Goal: Transaction & Acquisition: Purchase product/service

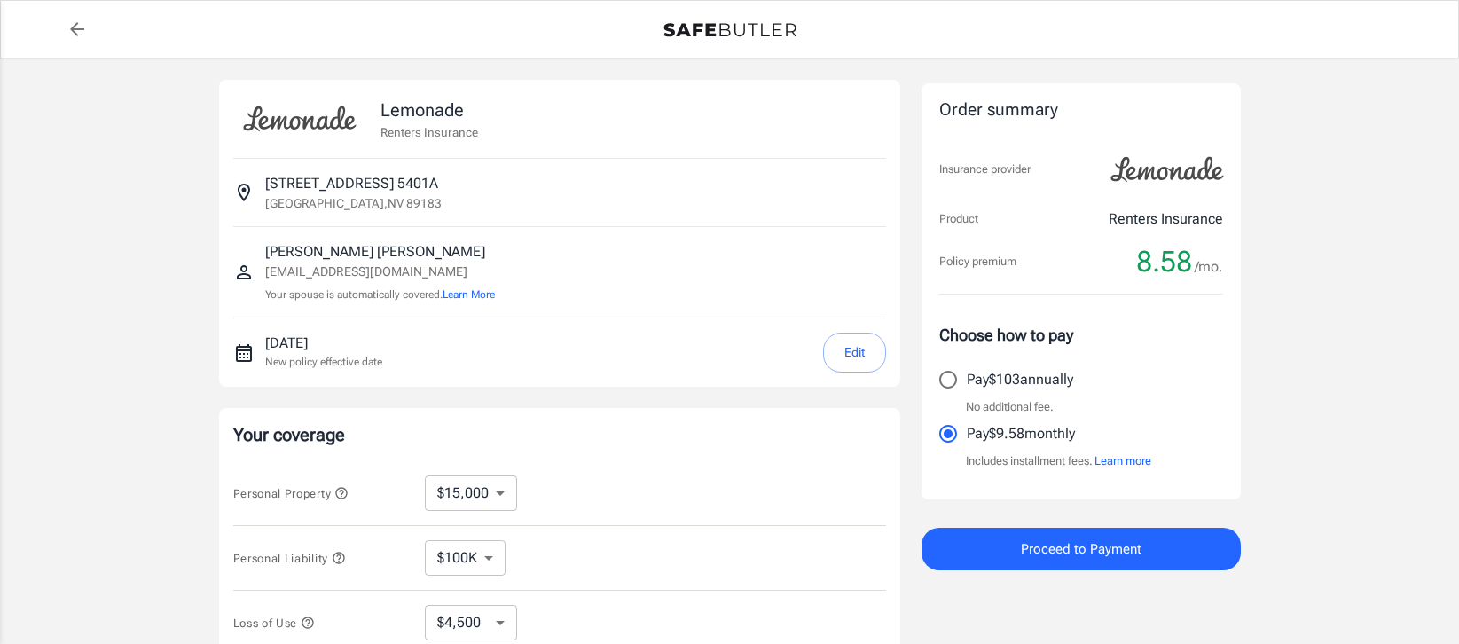
select select "15000"
select select "500"
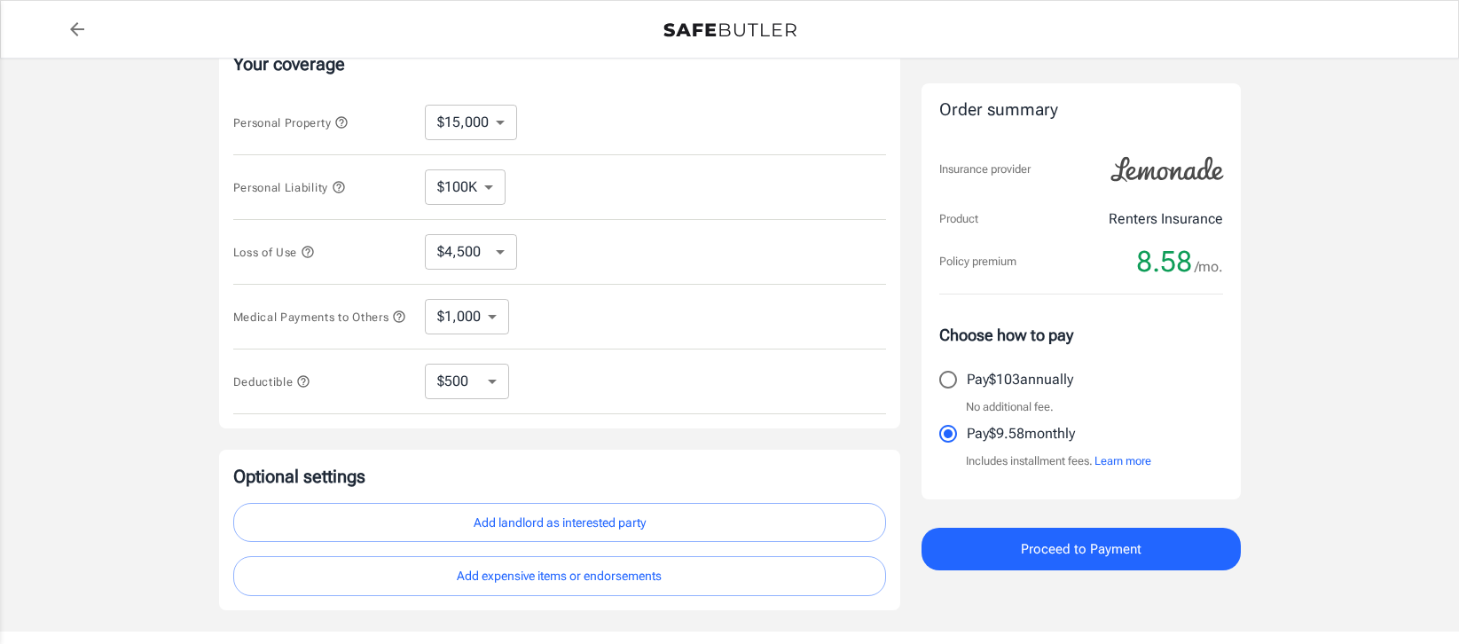
scroll to position [490, 0]
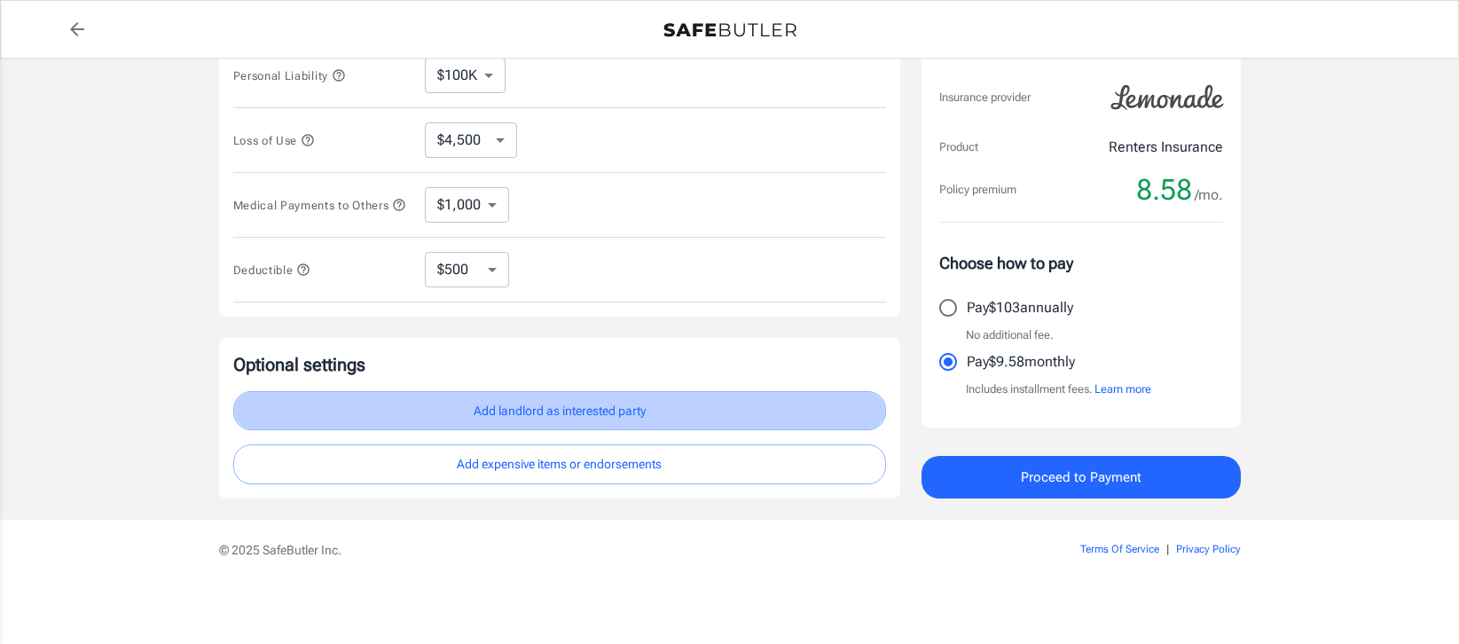
click at [540, 407] on button "Add landlord as interested party" at bounding box center [559, 411] width 653 height 40
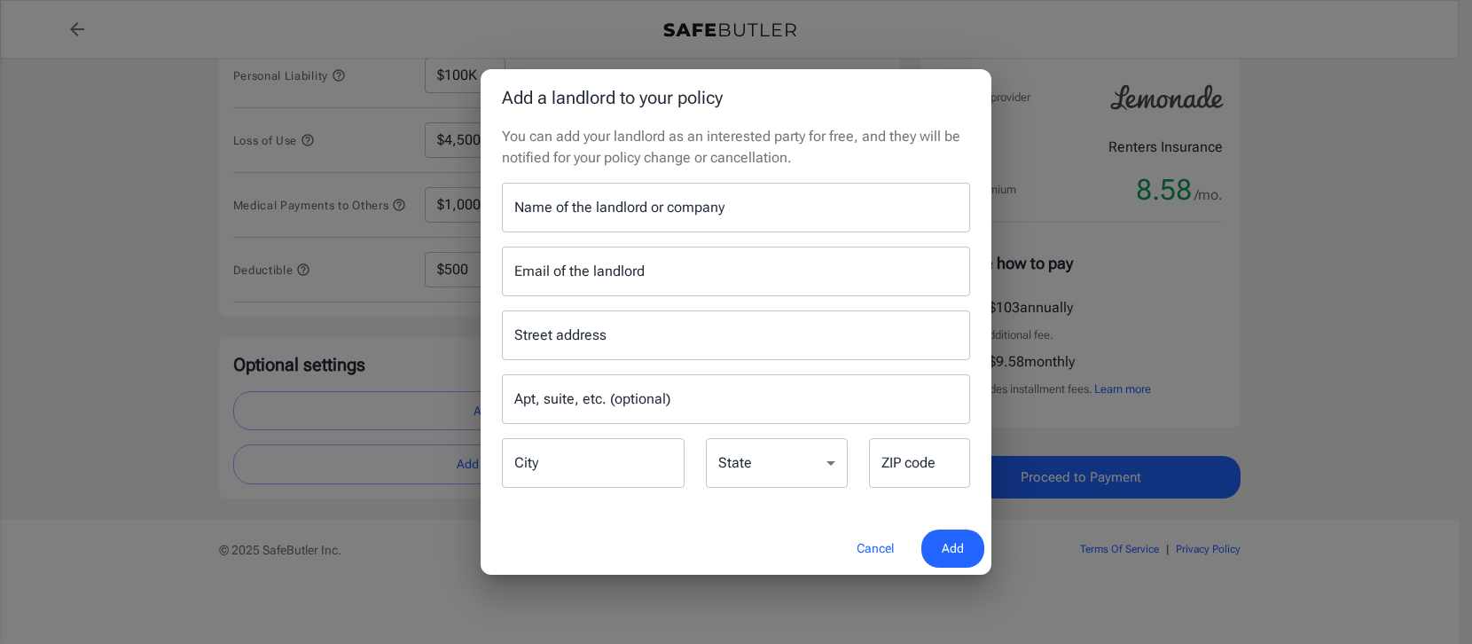
click at [654, 204] on input "Name of the landlord or company" at bounding box center [736, 208] width 468 height 50
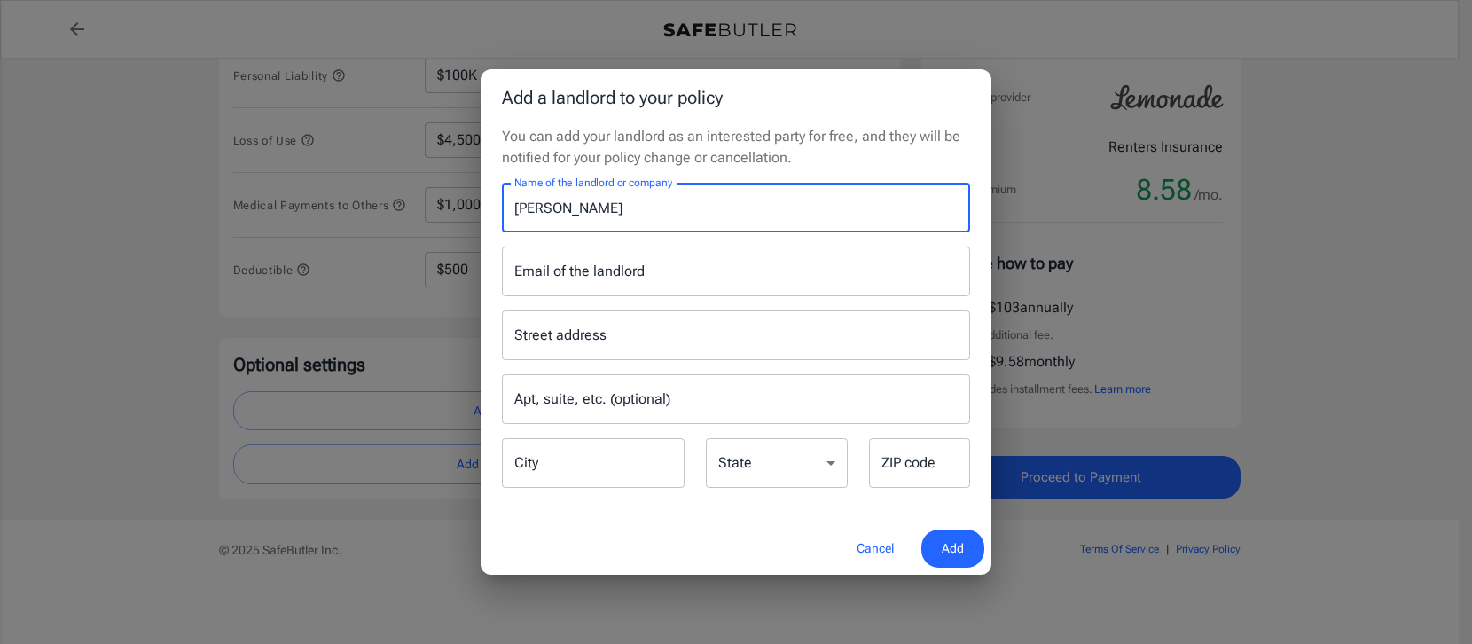
click at [634, 277] on input "Email of the landlord" at bounding box center [736, 272] width 468 height 50
drag, startPoint x: 640, startPoint y: 208, endPoint x: 417, endPoint y: 186, distance: 223.7
click at [417, 186] on div "Add a landlord to your policy You can add your landlord as an interested party …" at bounding box center [736, 322] width 1472 height 644
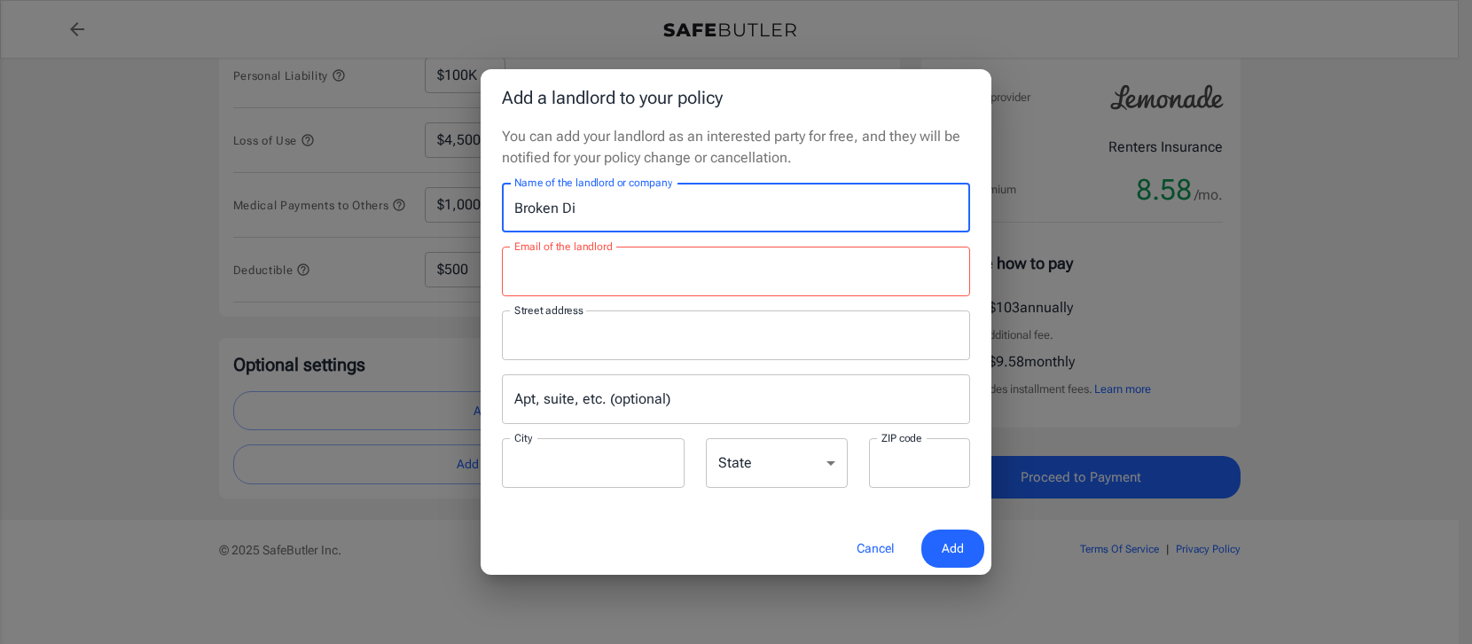
type input "Broken Diamond Brands"
type input "bejvs@me.com"
type input "PO Box 1042"
type input "Stephenville"
type input "76401"
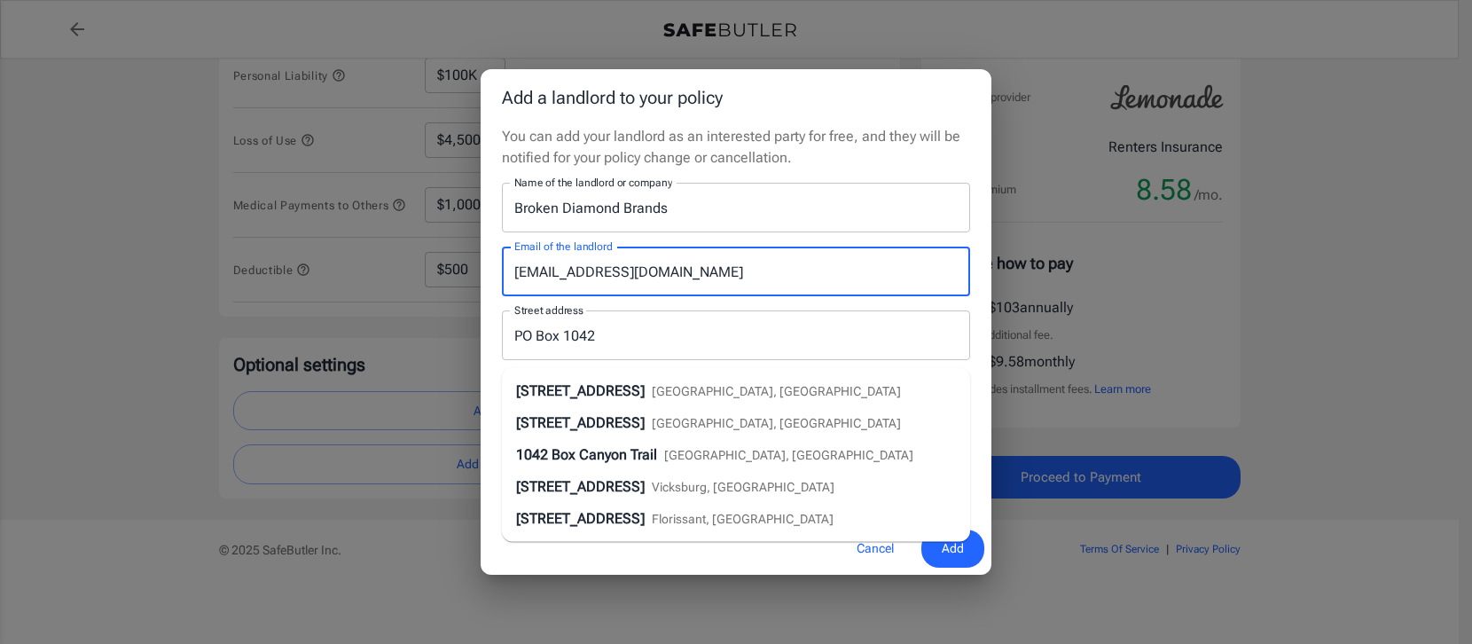
drag, startPoint x: 631, startPoint y: 275, endPoint x: 392, endPoint y: 263, distance: 238.9
click at [392, 263] on div "Add a landlord to your policy You can add your landlord as an interested party …" at bounding box center [736, 322] width 1472 height 644
type input "r"
type input "bejvs@me.com"
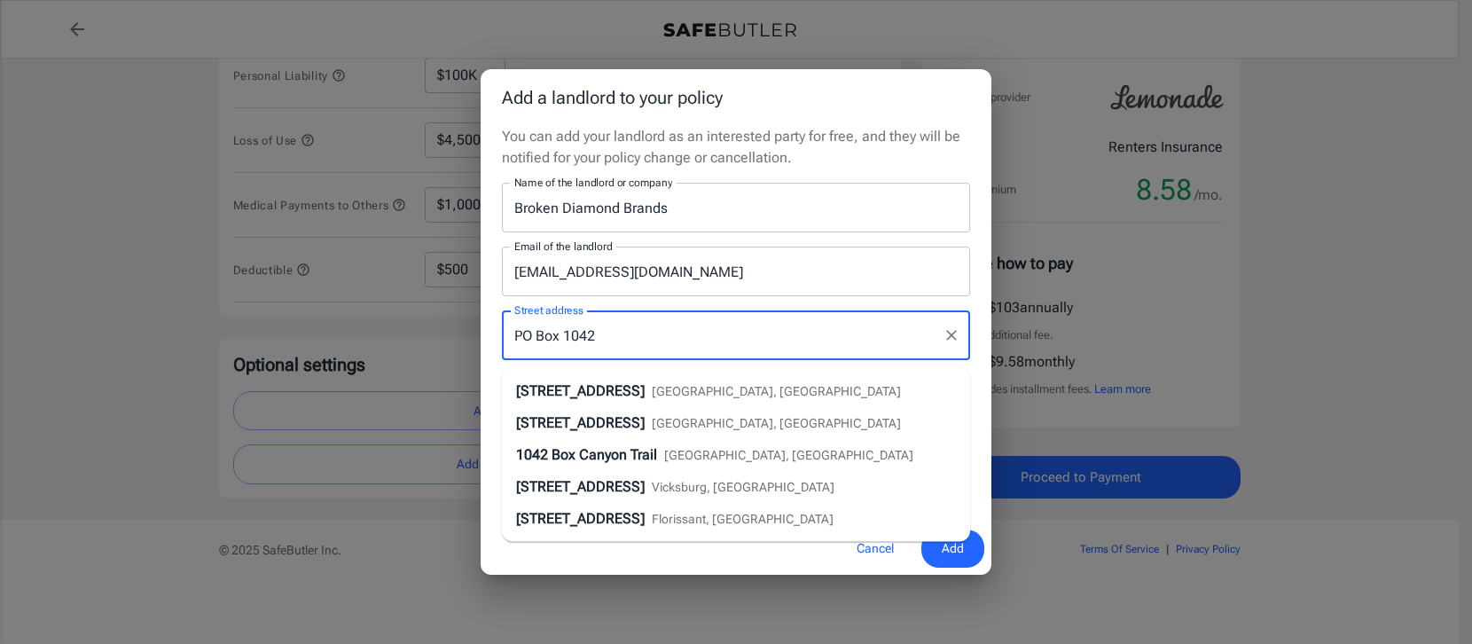
click at [700, 336] on input "PO Box 1042" at bounding box center [723, 335] width 426 height 34
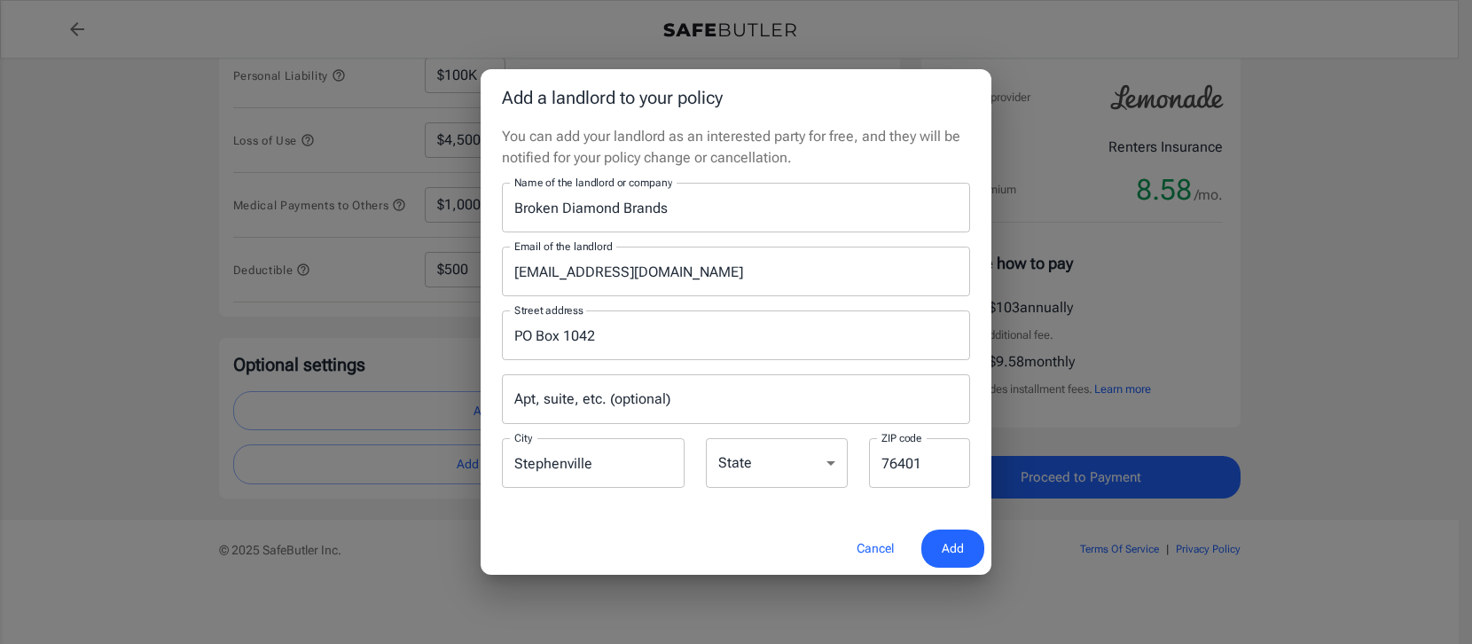
click at [938, 162] on p "You can add your landlord as an interested party for free, and they will be not…" at bounding box center [736, 147] width 468 height 43
click at [949, 549] on span "Add" at bounding box center [953, 549] width 22 height 22
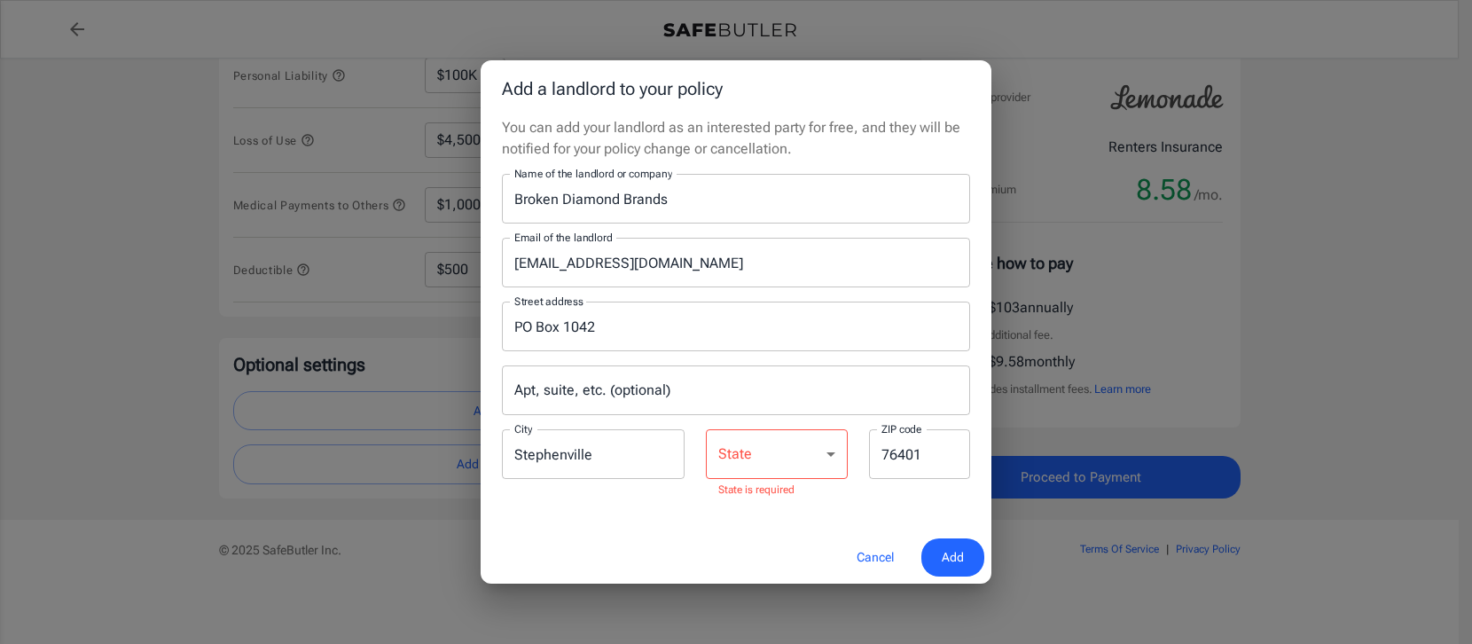
click at [777, 456] on select "Alabama Alaska Arizona Arkansas California Colorado Connecticut Delaware Distri…" at bounding box center [777, 454] width 142 height 50
click at [706, 438] on select "Alabama Alaska Arizona Arkansas California Colorado Connecticut Delaware Distri…" at bounding box center [777, 454] width 142 height 50
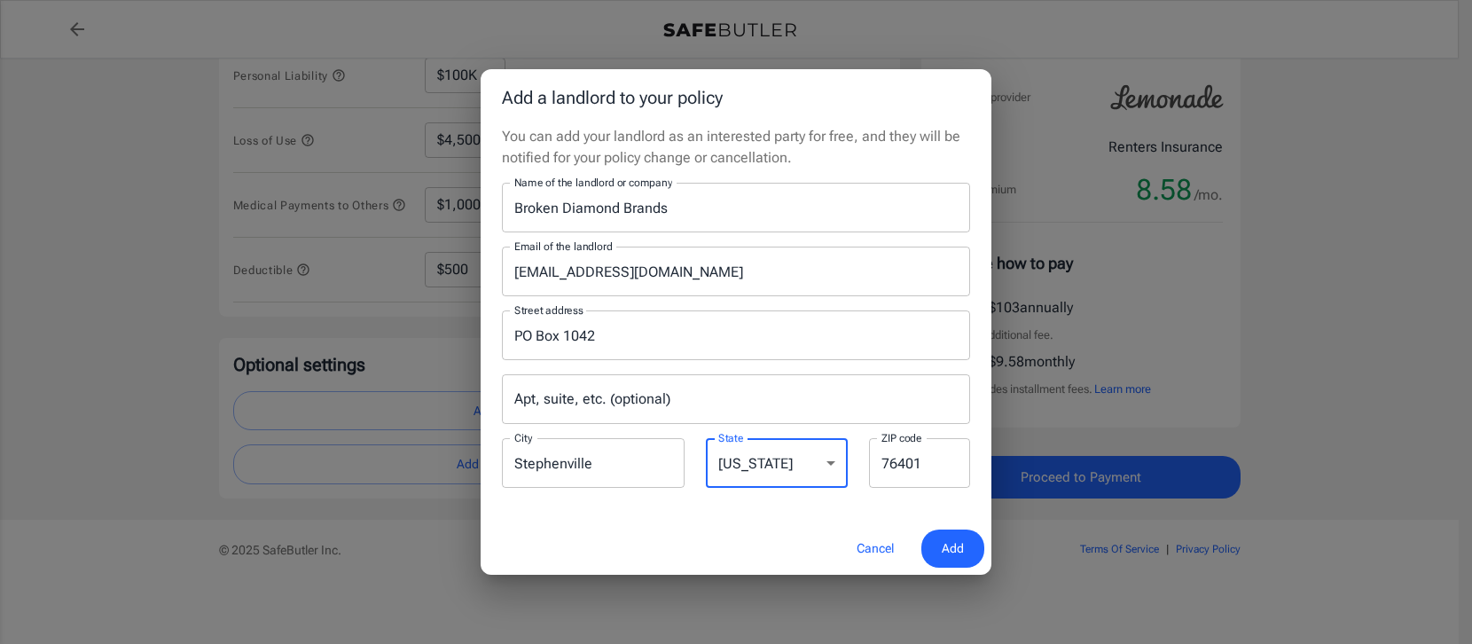
click at [757, 468] on select "Alabama Alaska Arizona Arkansas California Colorado Connecticut Delaware Distri…" at bounding box center [777, 463] width 142 height 50
select select "TX"
click at [706, 438] on select "Alabama Alaska Arizona Arkansas California Colorado Connecticut Delaware Distri…" at bounding box center [777, 463] width 142 height 50
click at [942, 544] on span "Add" at bounding box center [953, 549] width 22 height 22
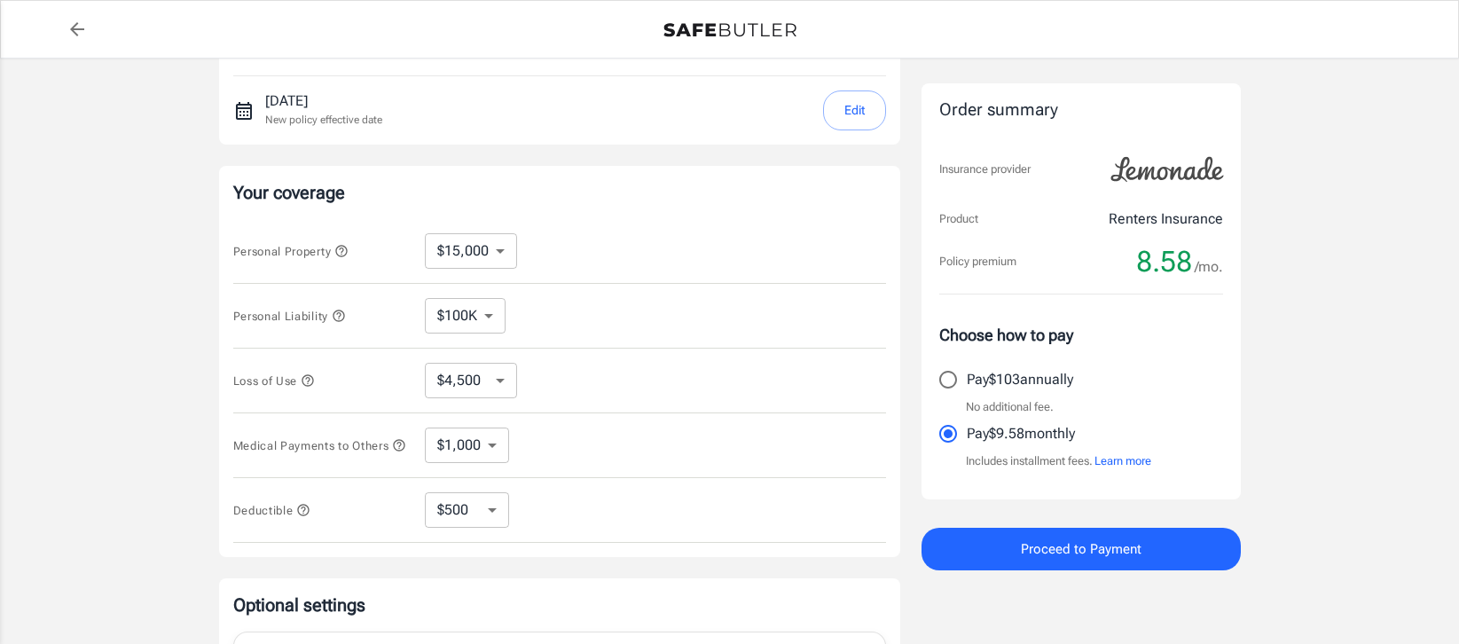
scroll to position [0, 0]
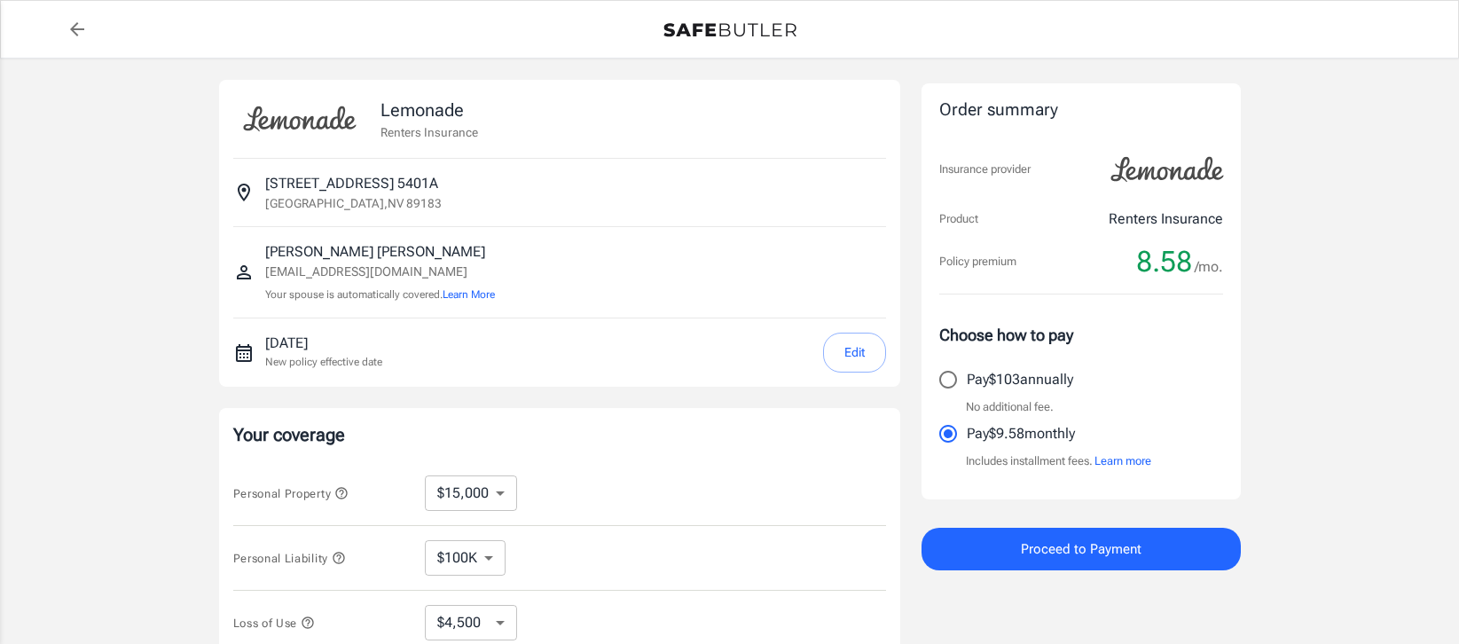
select select "15000"
select select "500"
click at [580, 279] on div "[PERSON_NAME] [EMAIL_ADDRESS][DOMAIN_NAME] Your spouse is automatically covered…" at bounding box center [559, 272] width 653 height 62
click at [314, 263] on p "[EMAIL_ADDRESS][DOMAIN_NAME]" at bounding box center [380, 272] width 230 height 19
select select "15000"
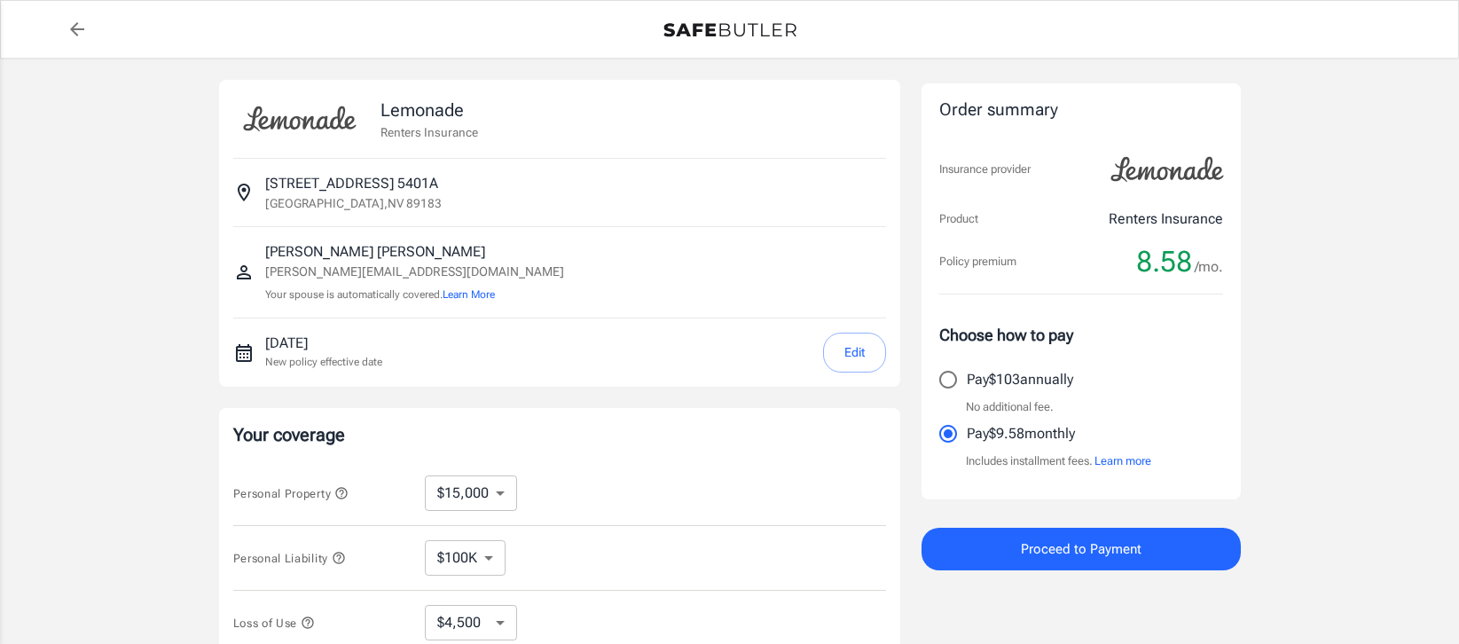
select select "500"
